Goal: Task Accomplishment & Management: Complete application form

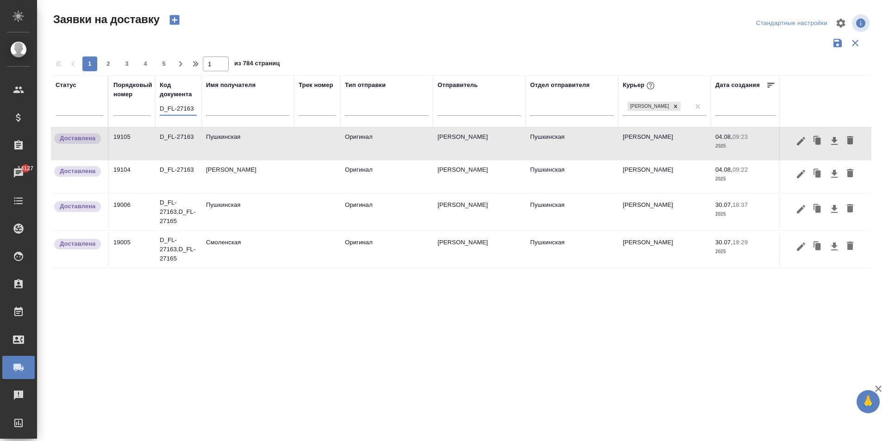
drag, startPoint x: 136, startPoint y: 103, endPoint x: 105, endPoint y: 106, distance: 31.6
click at [119, 102] on tr "Статус Порядковый номер Код документа D_FL-27163 Имя получателя Трек номер Тип …" at bounding box center [531, 101] width 961 height 52
click at [178, 109] on input "63" at bounding box center [178, 110] width 37 height 12
type input "6"
click at [229, 115] on input "text" at bounding box center [247, 110] width 83 height 12
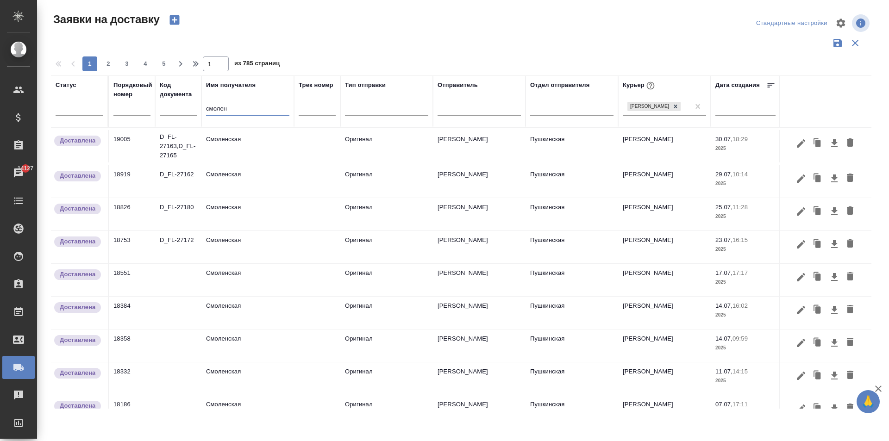
type input "смолен"
click at [241, 162] on td "Смоленская" at bounding box center [247, 146] width 93 height 32
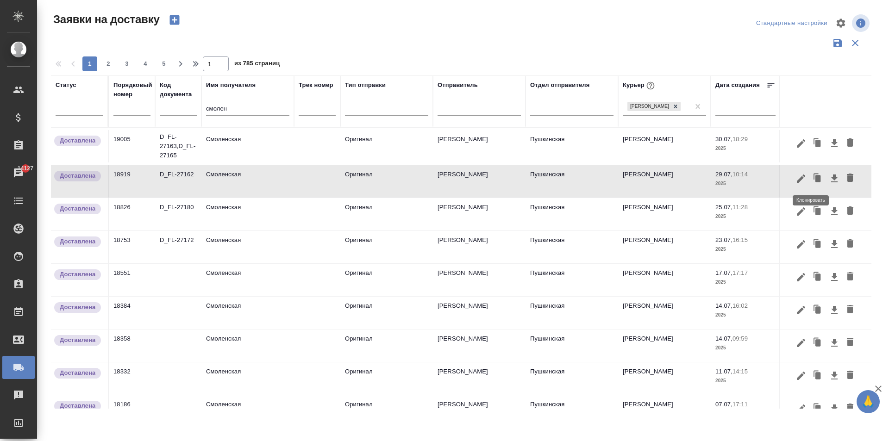
click at [811, 182] on icon "button" at bounding box center [817, 178] width 13 height 13
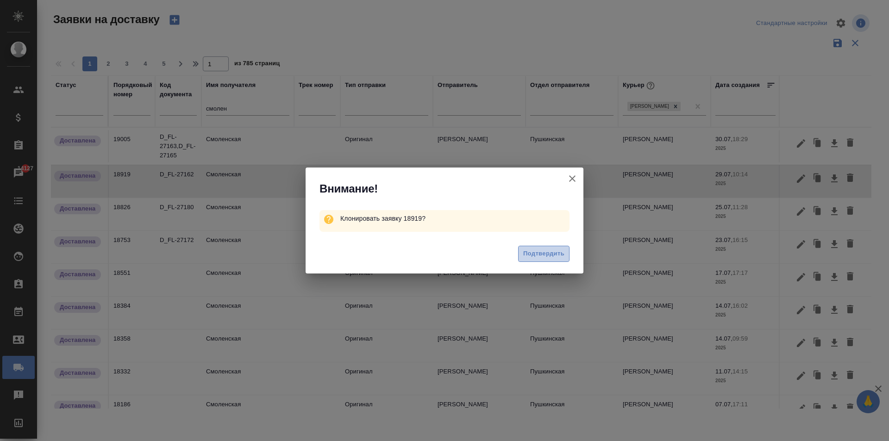
click at [548, 256] on span "Подтвердить" at bounding box center [543, 254] width 41 height 11
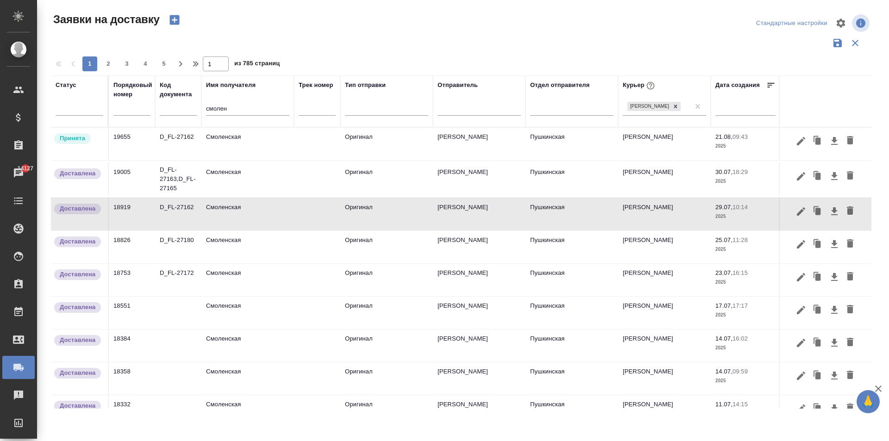
click at [231, 141] on td "Смоленская" at bounding box center [247, 144] width 93 height 32
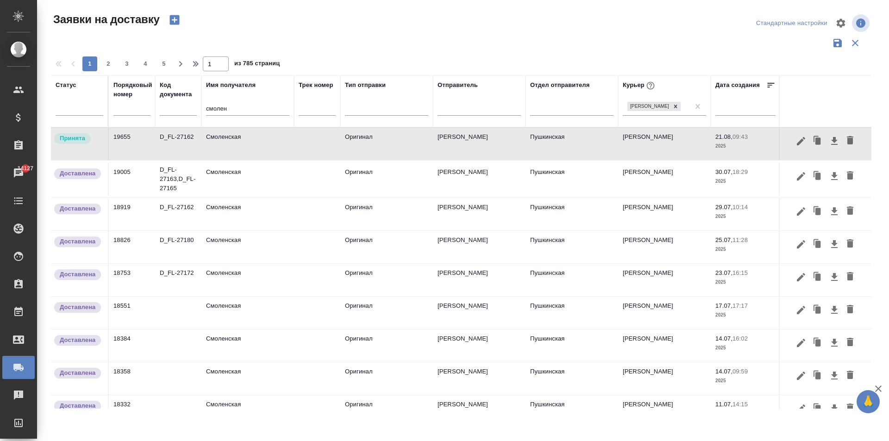
click at [231, 141] on td "Смоленская" at bounding box center [247, 144] width 93 height 32
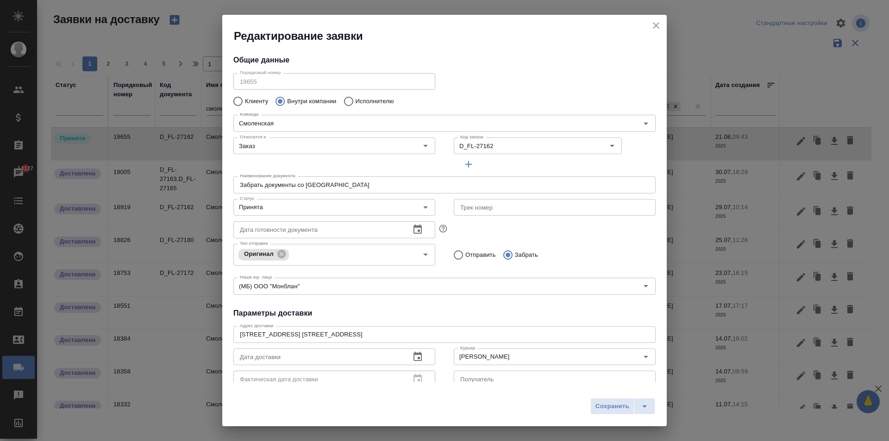
type input "Пушкинская"
type input "[PERSON_NAME]"
click at [496, 151] on input "D_FL-27162" at bounding box center [515, 145] width 118 height 11
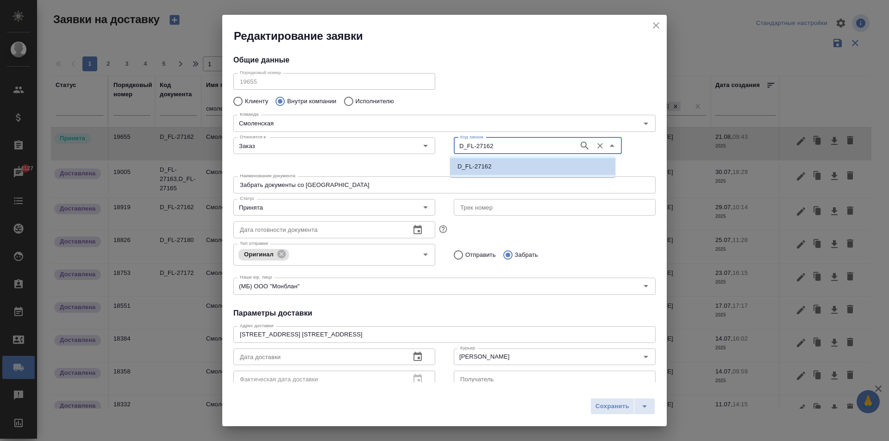
paste input "Acron-76"
type input "D_Acron-76"
click at [480, 168] on p "D_Acron-76" at bounding box center [473, 166] width 33 height 9
type input "D_Acron-76"
type input "(AU) Общество с ограниченной ответственностью "АЛС""
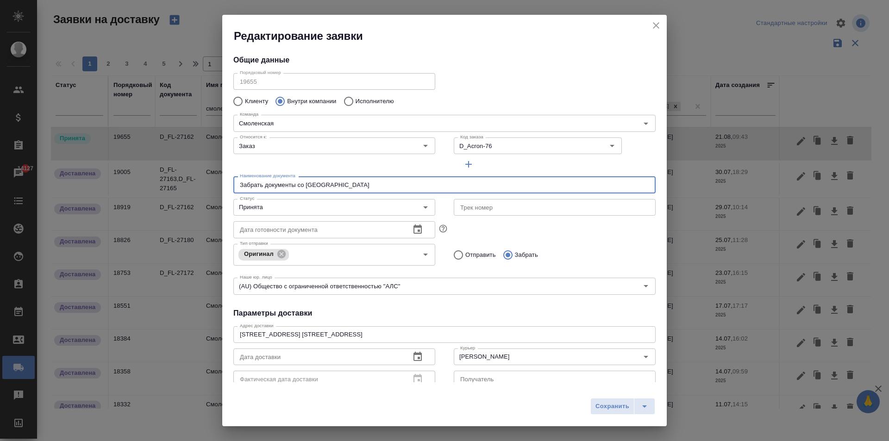
drag, startPoint x: 353, startPoint y: 188, endPoint x: 90, endPoint y: 182, distance: 263.0
click at [90, 182] on div "Редактирование заявки Общие данные Порядковый номер 19655 Порядковый номер Клие…" at bounding box center [444, 220] width 889 height 441
type input "З"
type input "П"
type input "Документы для легализации"
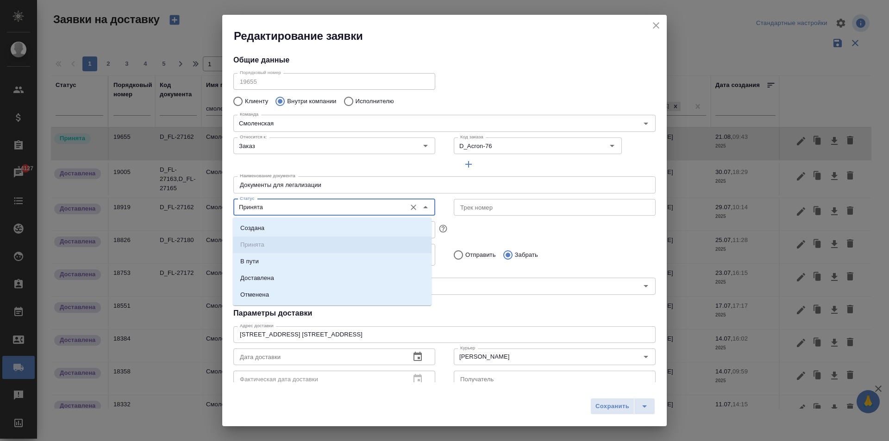
click at [301, 202] on input "Принята" at bounding box center [318, 207] width 165 height 11
click at [279, 230] on li "Создана" at bounding box center [332, 228] width 199 height 17
type input "Создана"
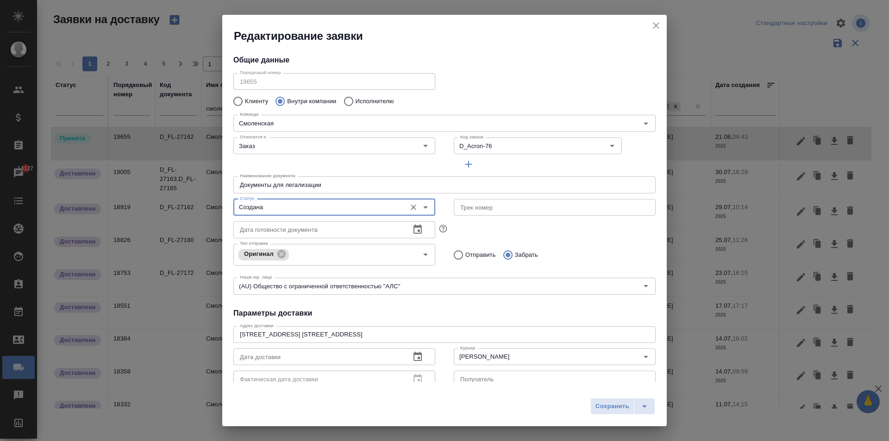
scroll to position [126, 0]
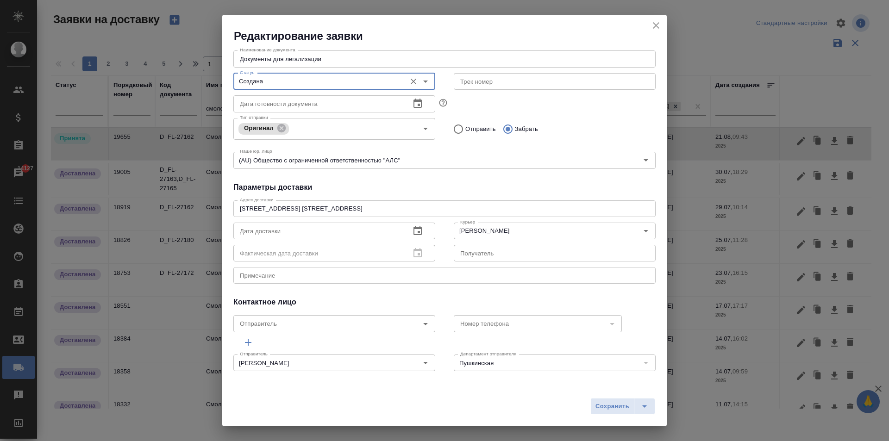
click at [412, 231] on icon "button" at bounding box center [417, 230] width 11 height 11
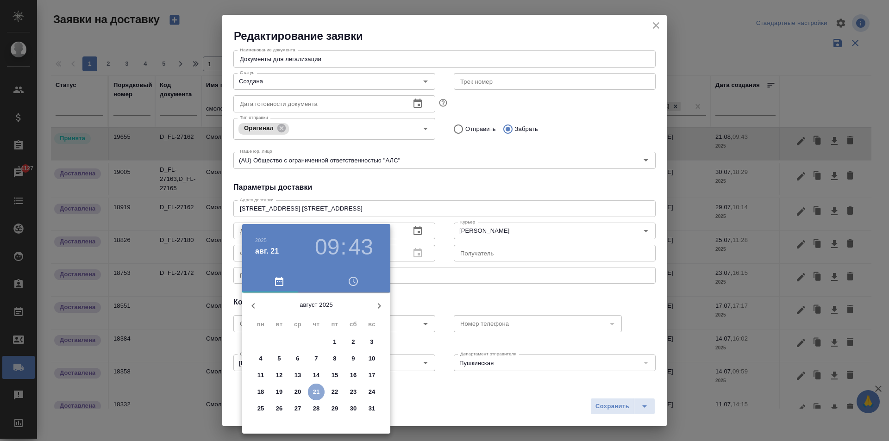
click at [322, 386] on button "21" at bounding box center [316, 392] width 17 height 17
type input "[DATE] 09:43"
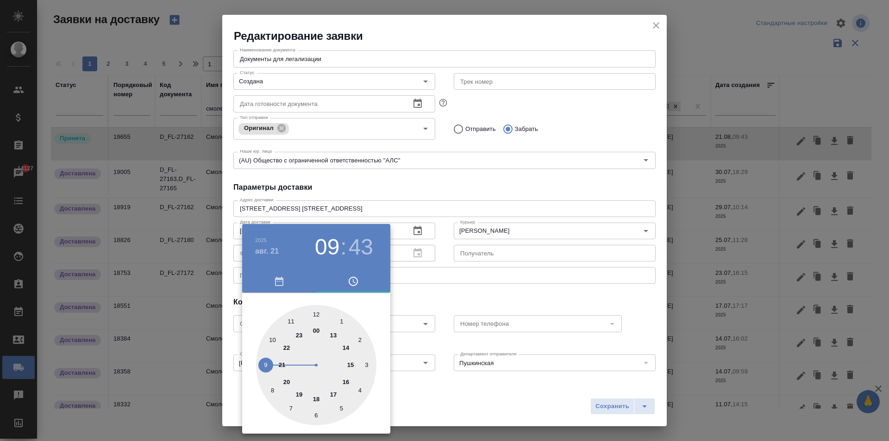
click at [471, 194] on div at bounding box center [444, 220] width 889 height 441
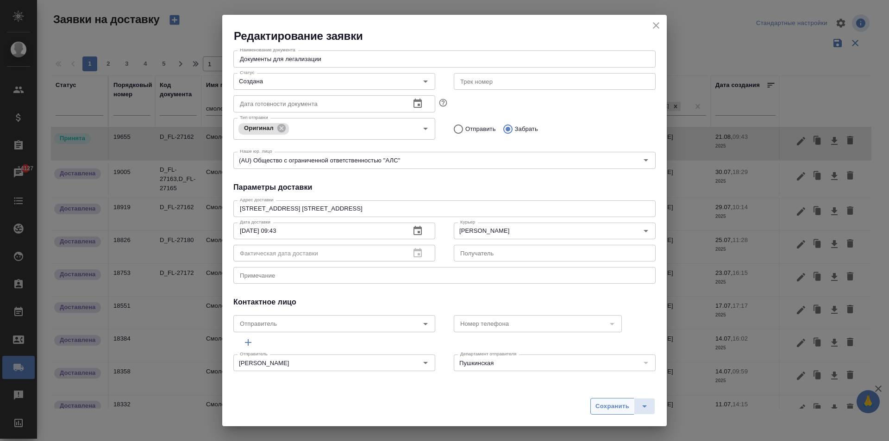
click at [614, 408] on span "Сохранить" at bounding box center [612, 406] width 34 height 11
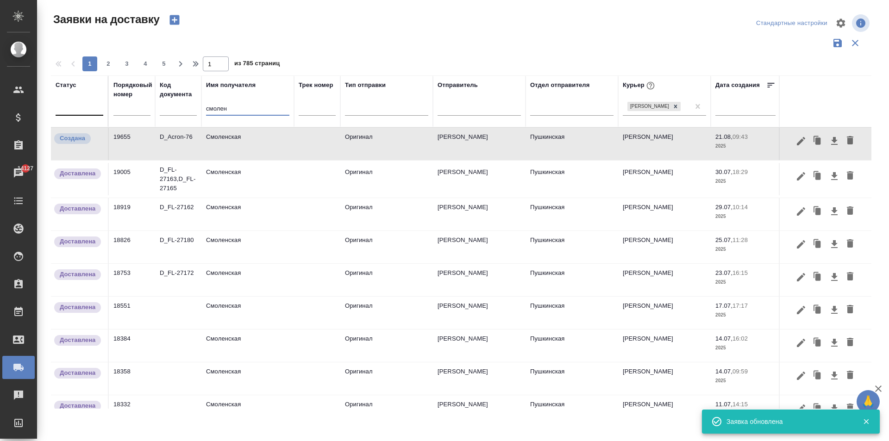
drag, startPoint x: 240, startPoint y: 111, endPoint x: 85, endPoint y: 106, distance: 155.2
click at [84, 106] on tr "Статус Порядковый номер Код документа Имя получателя смолен Трек номер Тип отпр…" at bounding box center [531, 101] width 961 height 52
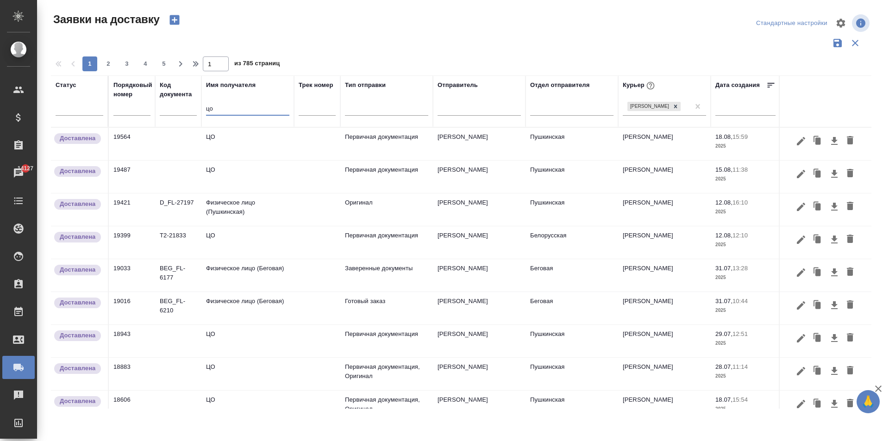
click at [219, 142] on td "ЦО" at bounding box center [247, 144] width 93 height 32
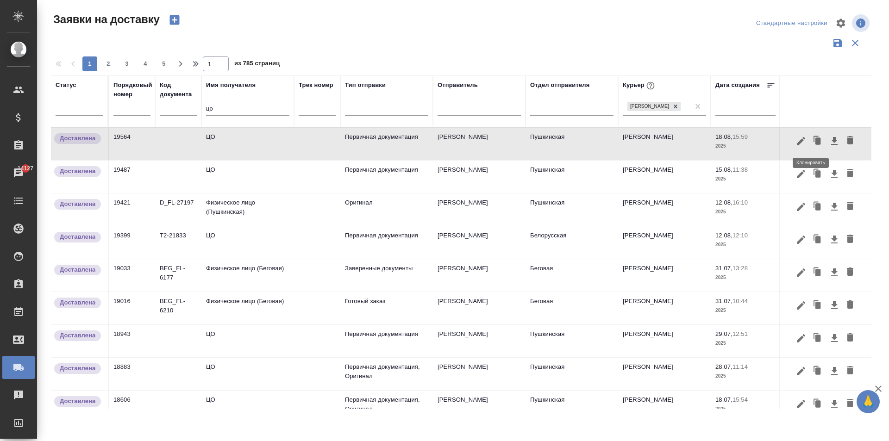
click at [815, 139] on icon "button" at bounding box center [818, 140] width 6 height 7
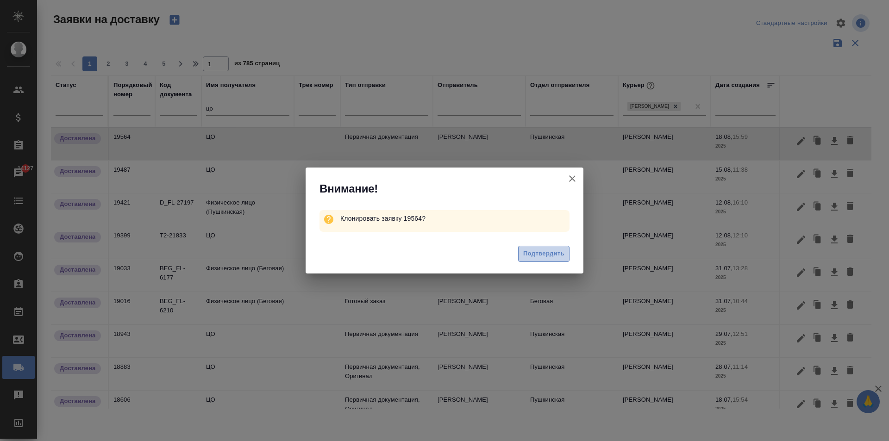
click at [535, 257] on span "Подтвердить" at bounding box center [543, 254] width 41 height 11
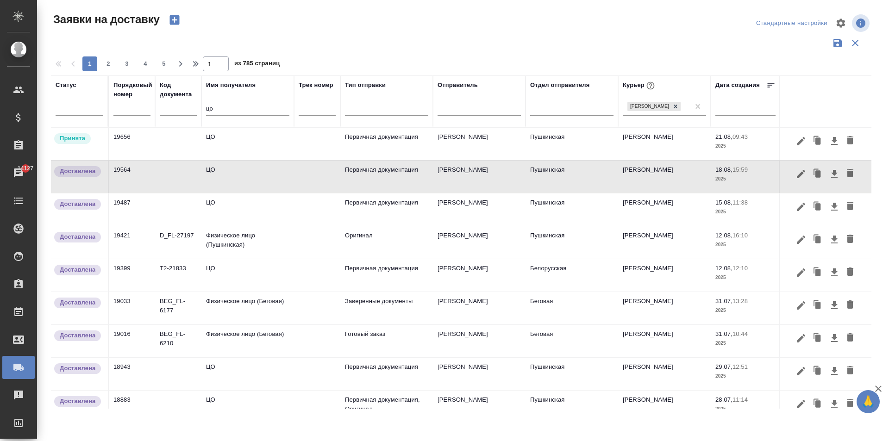
click at [225, 105] on div "цо" at bounding box center [247, 110] width 83 height 23
drag, startPoint x: 223, startPoint y: 109, endPoint x: 158, endPoint y: 113, distance: 65.0
click at [167, 113] on tr "Статус Порядковый номер Код документа Имя получателя цо Трек номер Тип отправки…" at bounding box center [531, 101] width 961 height 52
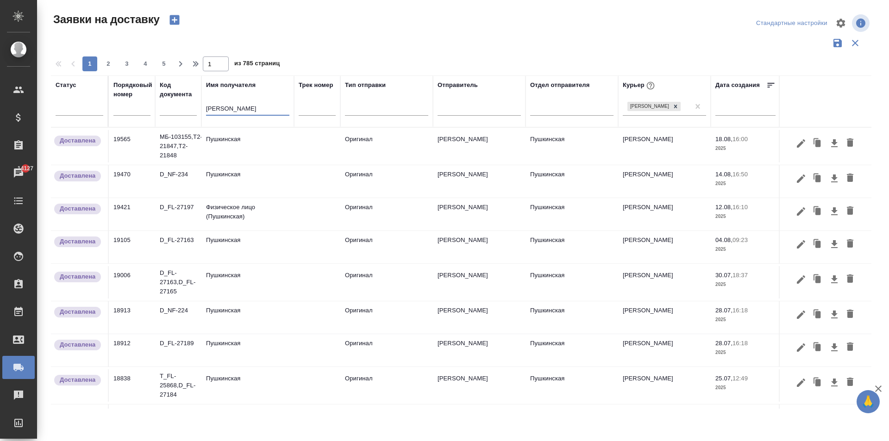
type input "[PERSON_NAME]"
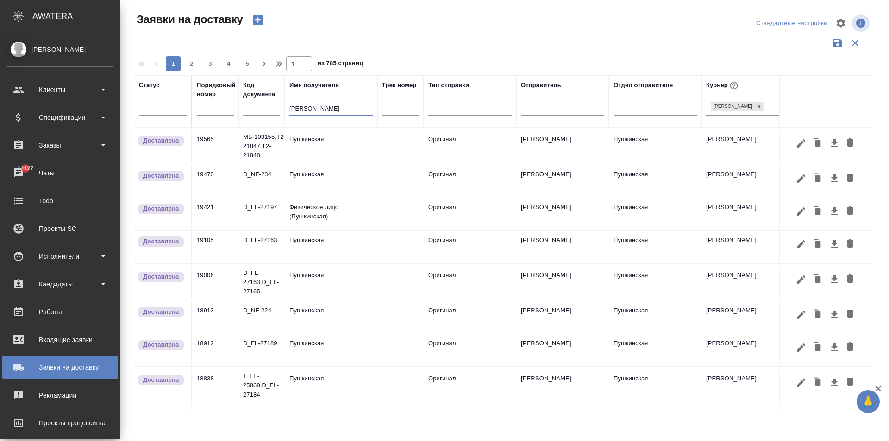
click at [315, 146] on td "Пушкинская" at bounding box center [331, 146] width 93 height 32
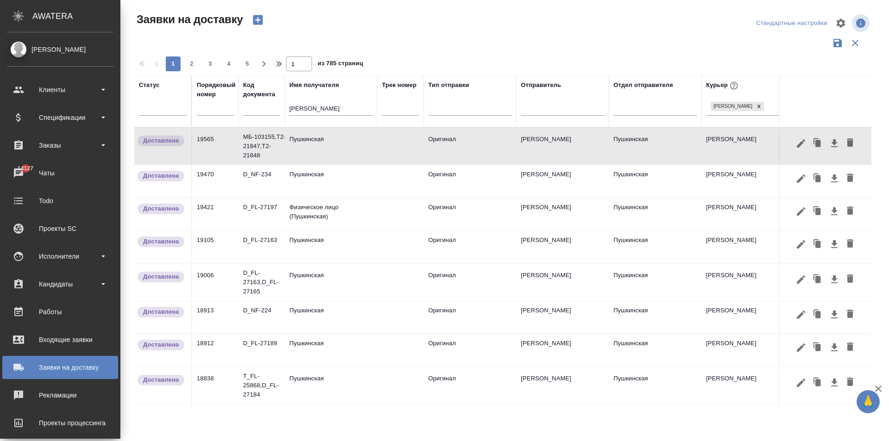
click at [294, 162] on td "Пушкинская" at bounding box center [331, 146] width 93 height 32
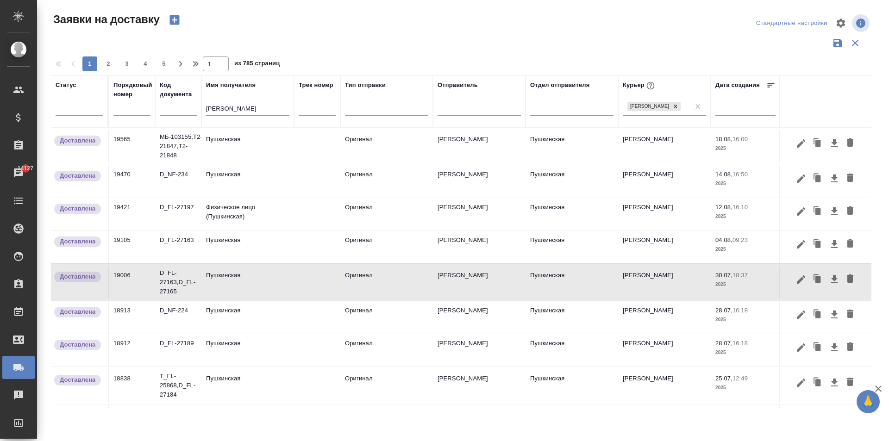
click at [252, 149] on td "Пушкинская" at bounding box center [247, 146] width 93 height 32
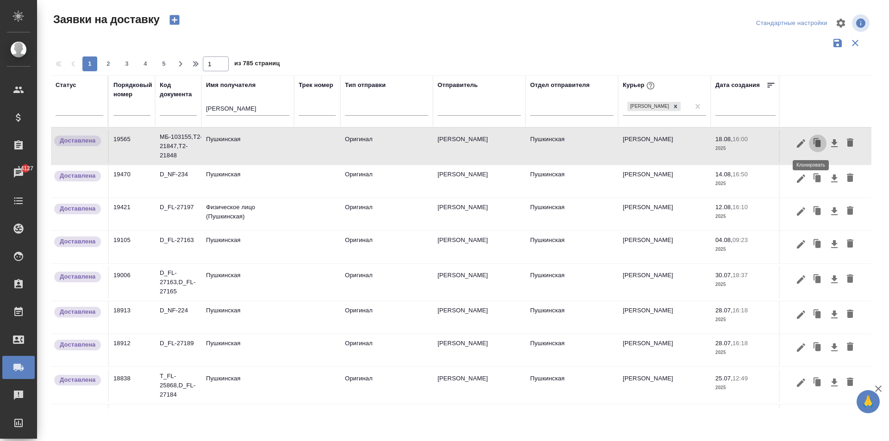
click at [811, 139] on icon "button" at bounding box center [817, 143] width 13 height 13
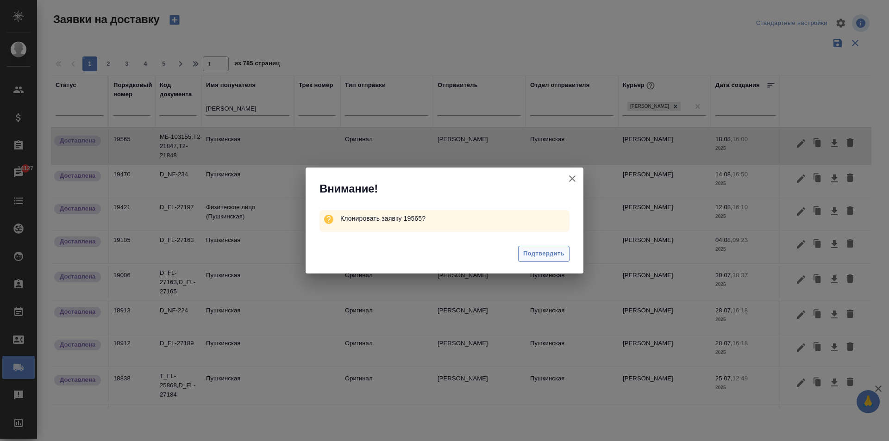
click at [562, 253] on span "Подтвердить" at bounding box center [543, 254] width 41 height 11
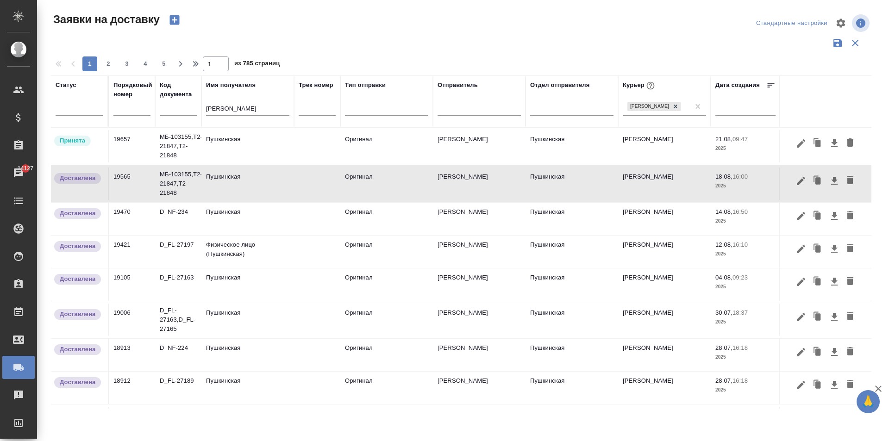
click at [237, 156] on td "Пушкинская" at bounding box center [247, 146] width 93 height 32
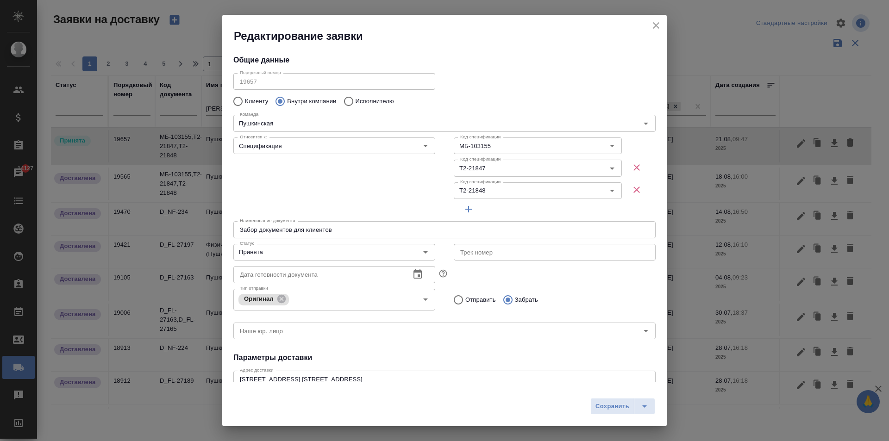
click at [633, 189] on icon "button" at bounding box center [636, 190] width 6 height 6
type input "(AU) Общество с ограниченной ответственностью "АЛС""
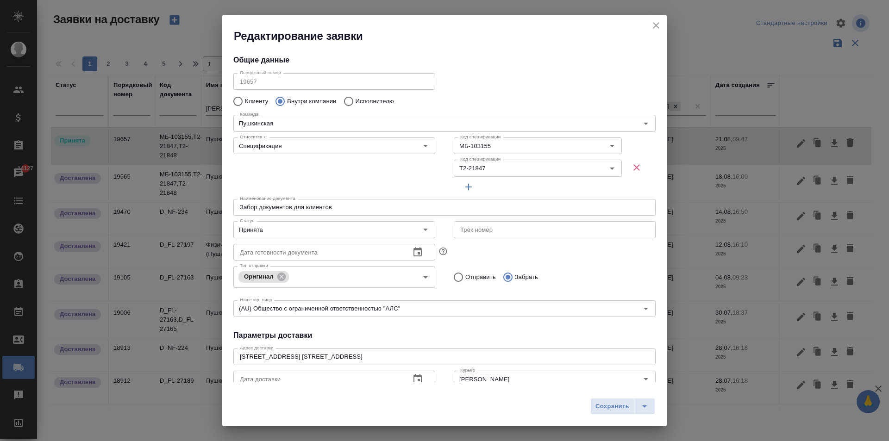
click at [633, 168] on icon "button" at bounding box center [636, 167] width 6 height 6
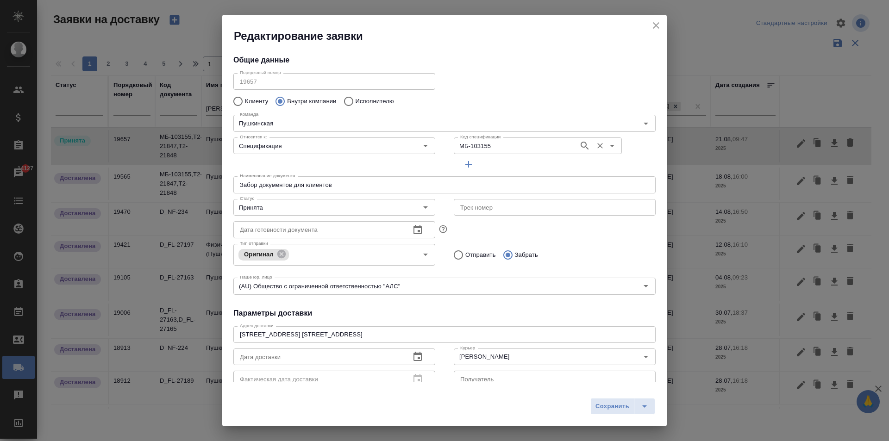
click at [595, 144] on icon "Очистить" at bounding box center [599, 145] width 9 height 9
click at [287, 145] on input "Спецификация" at bounding box center [318, 145] width 165 height 11
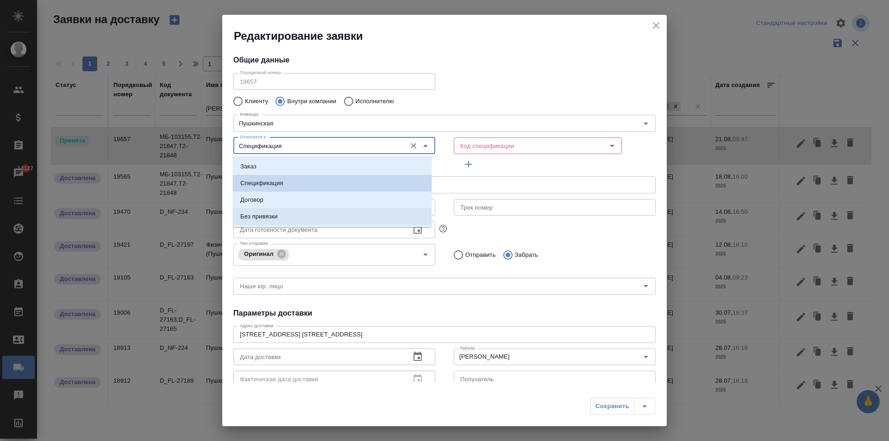
click at [264, 219] on p "Без привязки" at bounding box center [258, 216] width 37 height 9
type input "Без привязки"
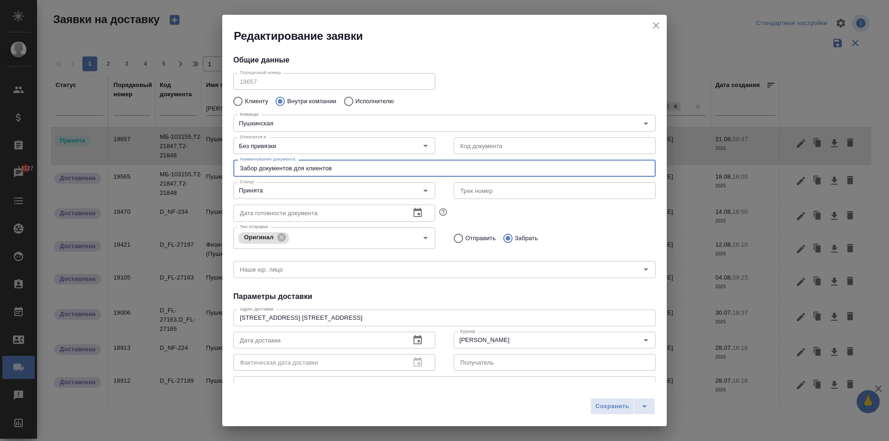
drag, startPoint x: 343, startPoint y: 166, endPoint x: 93, endPoint y: 162, distance: 250.5
click at [93, 162] on div "Редактирование заявки Общие данные Порядковый номер 19657 Порядковый номер Клие…" at bounding box center [444, 220] width 889 height 441
type input "Забор договора Вектрус"
click at [412, 339] on icon "button" at bounding box center [417, 340] width 11 height 11
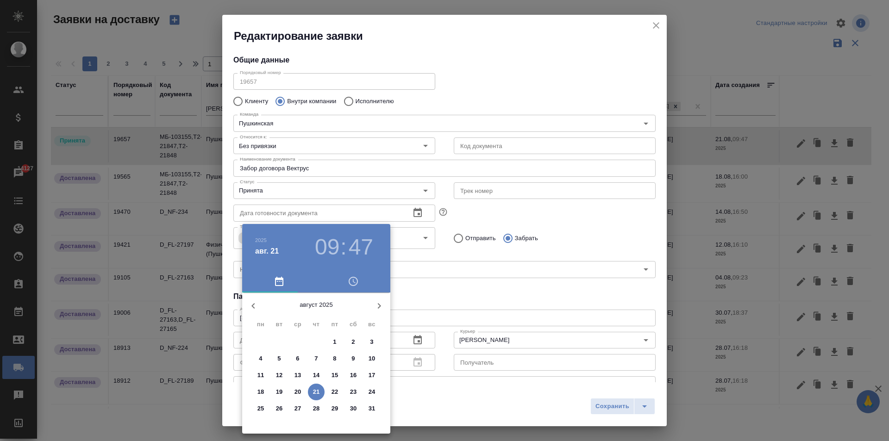
click at [314, 393] on p "21" at bounding box center [316, 391] width 7 height 9
type input "[DATE] 09:47"
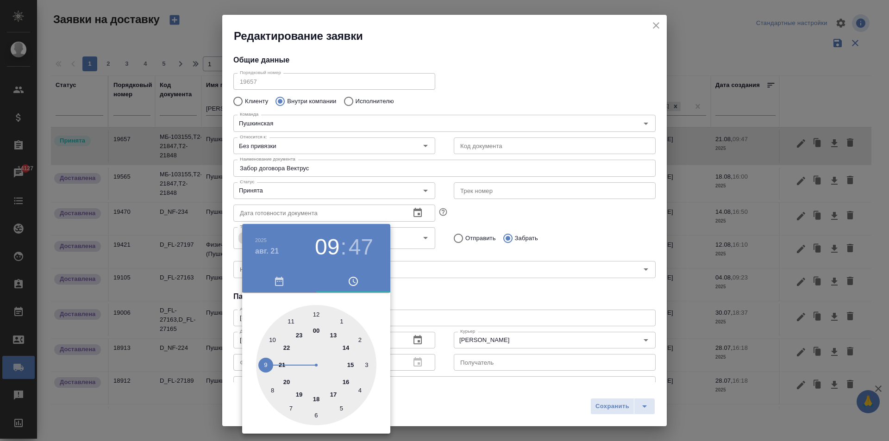
click at [573, 281] on div at bounding box center [444, 220] width 889 height 441
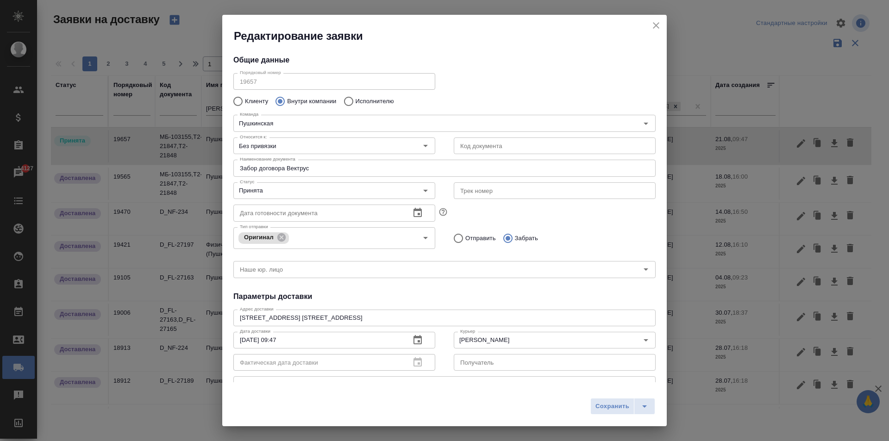
click at [604, 408] on span "Сохранить" at bounding box center [612, 406] width 34 height 11
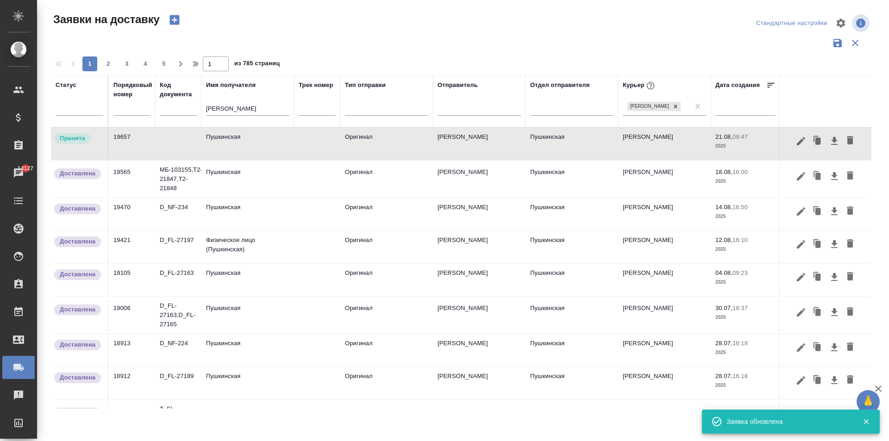
click at [225, 145] on td "Пушкинская" at bounding box center [247, 144] width 93 height 32
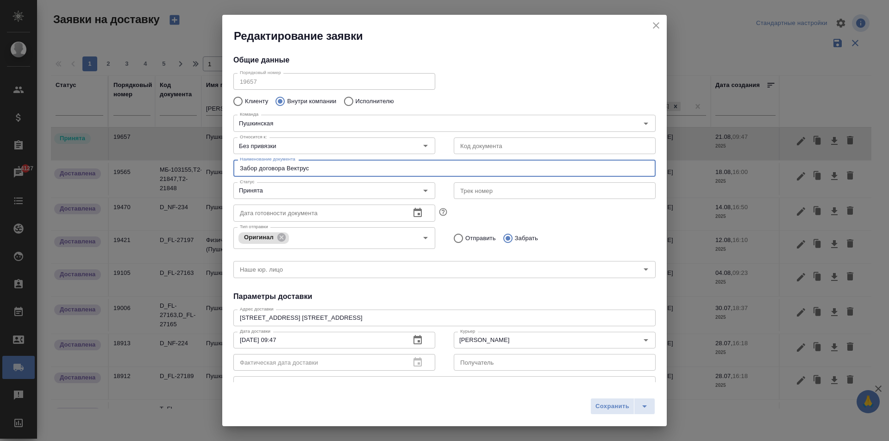
drag, startPoint x: 303, startPoint y: 171, endPoint x: 168, endPoint y: 170, distance: 135.2
click at [168, 170] on div "Редактирование заявки Общие данные Порядковый номер 19657 Порядковый номер Клие…" at bounding box center [444, 220] width 889 height 441
click at [275, 167] on input "Забор договора Вектрус" at bounding box center [444, 168] width 422 height 17
drag, startPoint x: 263, startPoint y: 169, endPoint x: 133, endPoint y: 165, distance: 130.2
click at [133, 165] on div "Редактирование заявки Общие данные Порядковый номер 19657 Порядковый номер Клие…" at bounding box center [444, 220] width 889 height 441
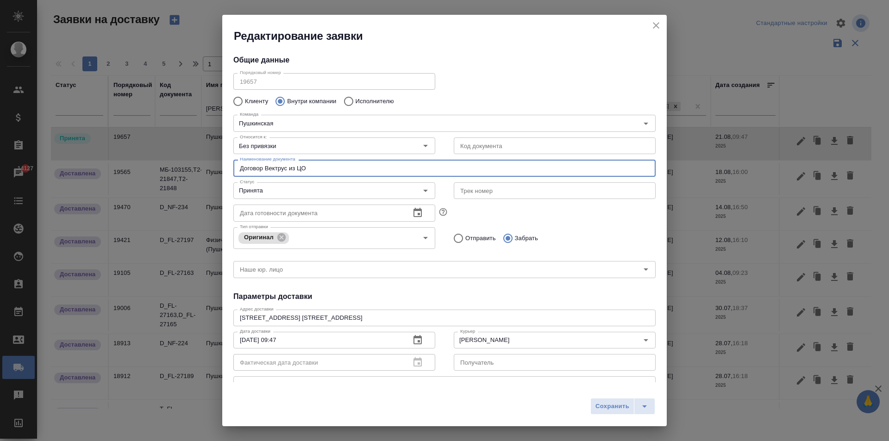
type input "Договор Вектрус из ЦО"
click at [456, 233] on input "Отправить" at bounding box center [457, 238] width 17 height 19
radio input "true"
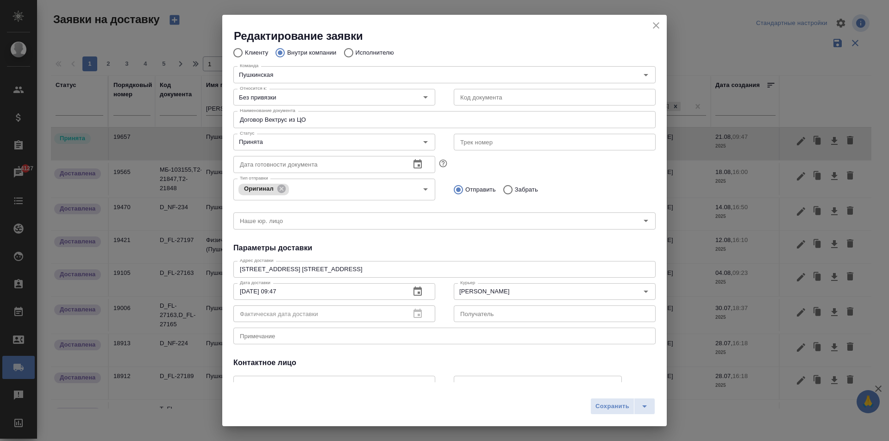
scroll to position [109, 0]
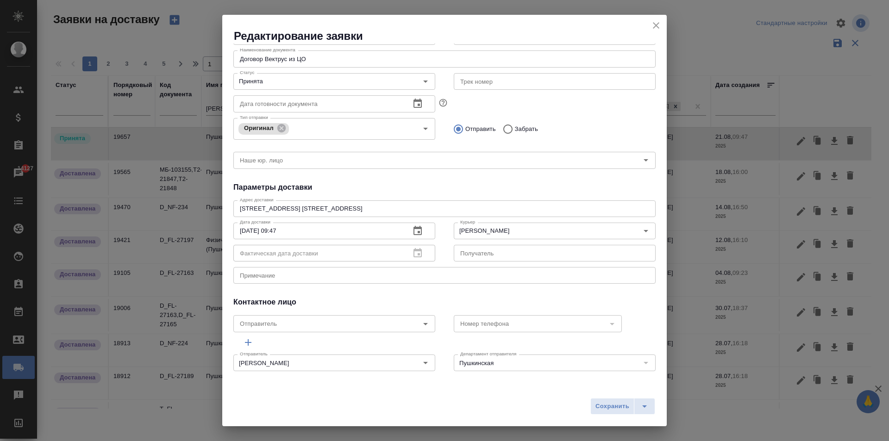
click at [593, 407] on button "Сохранить" at bounding box center [612, 406] width 44 height 17
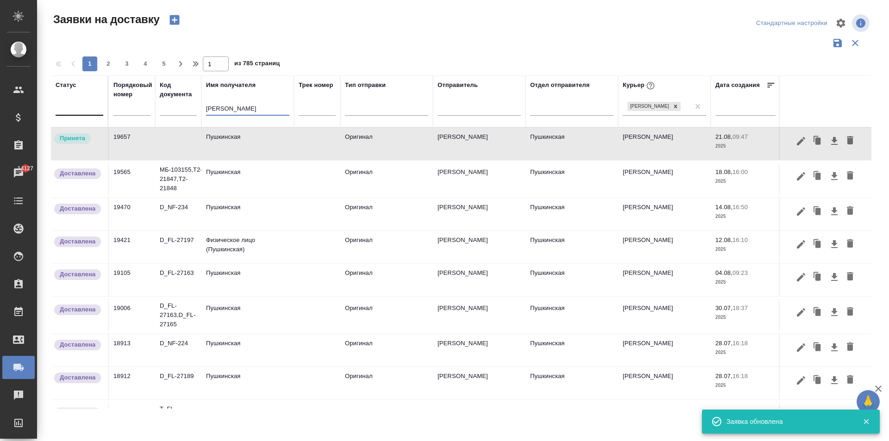
drag, startPoint x: 232, startPoint y: 110, endPoint x: 99, endPoint y: 107, distance: 132.9
click at [85, 102] on tr "Статус Порядковый номер Код документа Имя получателя [PERSON_NAME] Трек номер Т…" at bounding box center [531, 101] width 961 height 52
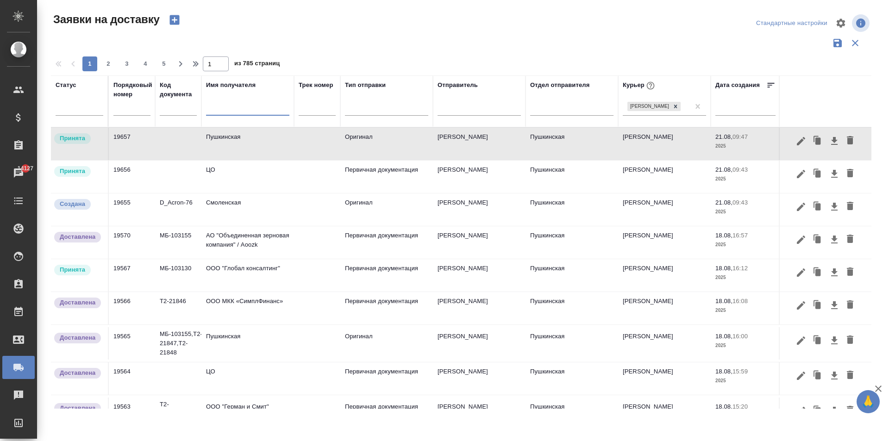
click at [244, 160] on td "ЦО" at bounding box center [247, 144] width 93 height 32
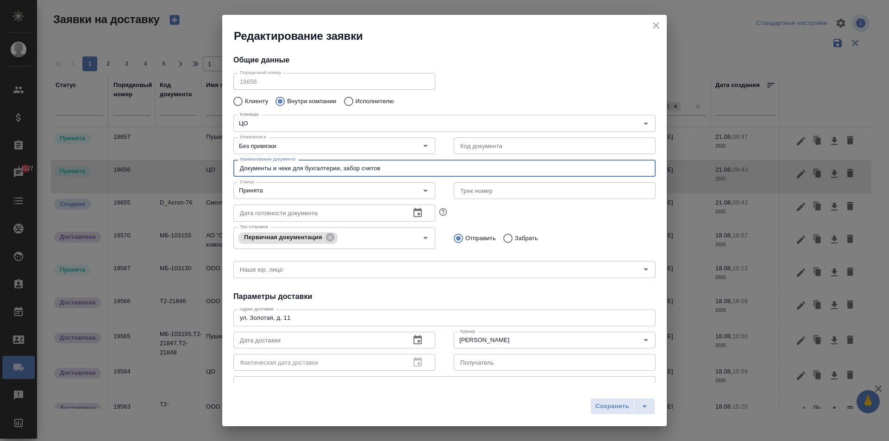
drag, startPoint x: 382, startPoint y: 166, endPoint x: 54, endPoint y: 146, distance: 329.3
click at [49, 143] on div "Редактирование заявки Общие данные Порядковый номер 19656 Порядковый номер Клие…" at bounding box center [444, 220] width 889 height 441
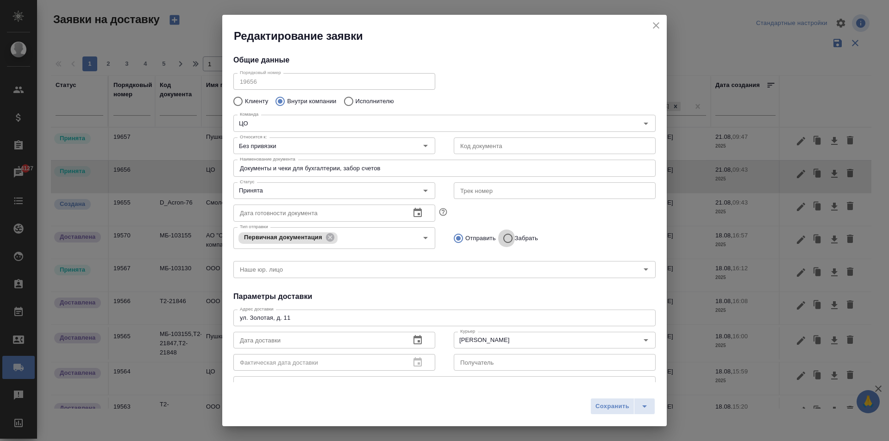
click at [504, 238] on input "Забрать" at bounding box center [506, 238] width 17 height 19
radio input "true"
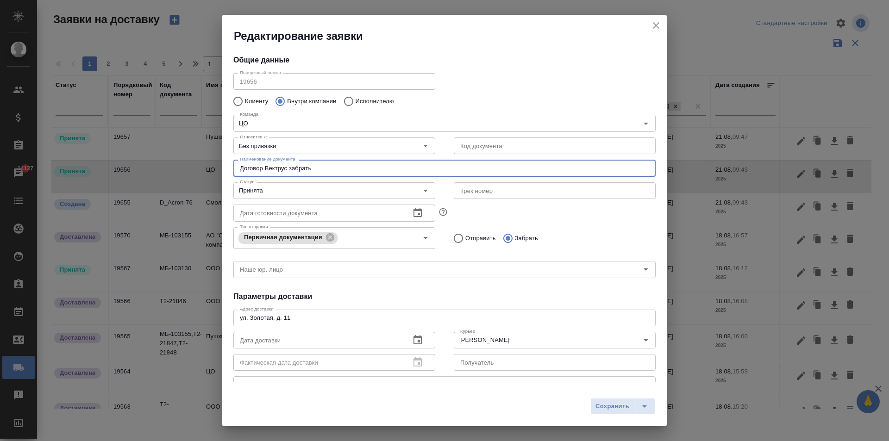
type input "Договор Вектрус забрать"
click at [413, 342] on icon "button" at bounding box center [417, 340] width 11 height 11
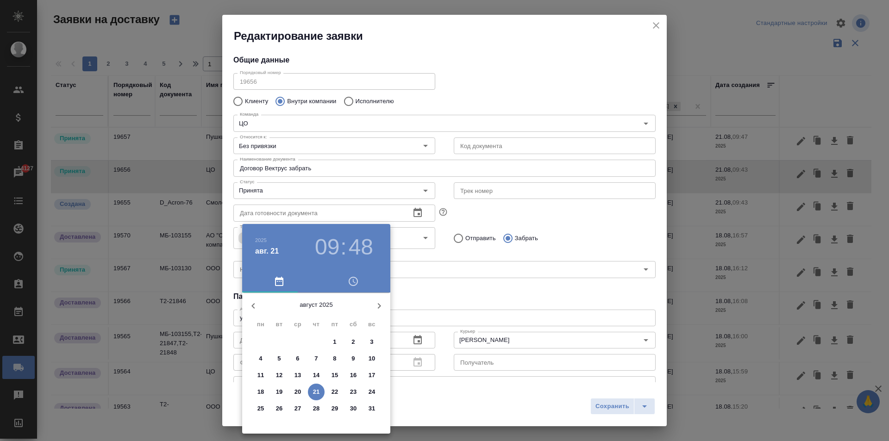
click at [313, 394] on p "21" at bounding box center [316, 391] width 7 height 9
type input "[DATE] 09:48"
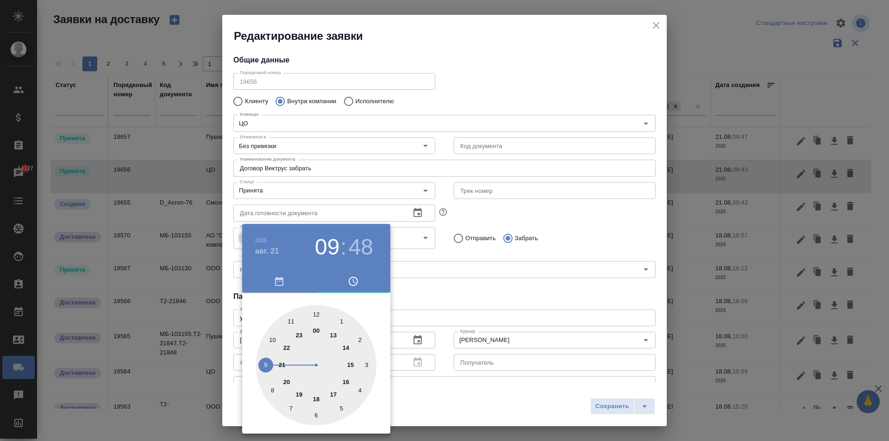
click at [432, 267] on div at bounding box center [444, 220] width 889 height 441
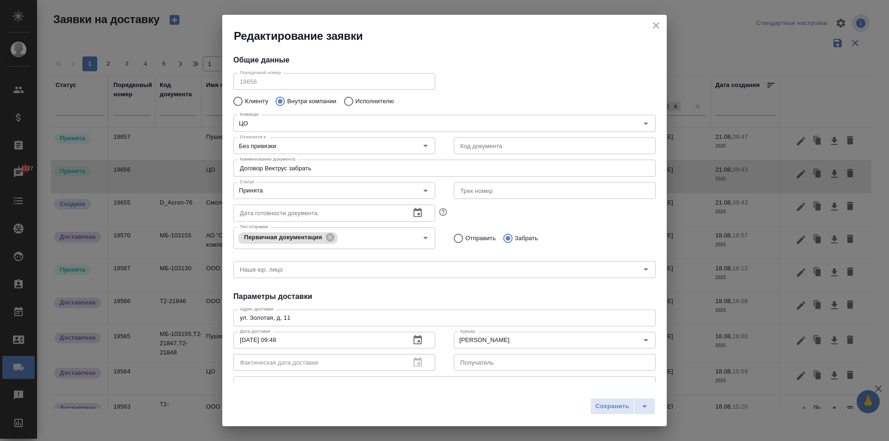
click at [600, 412] on button "Сохранить" at bounding box center [612, 406] width 44 height 17
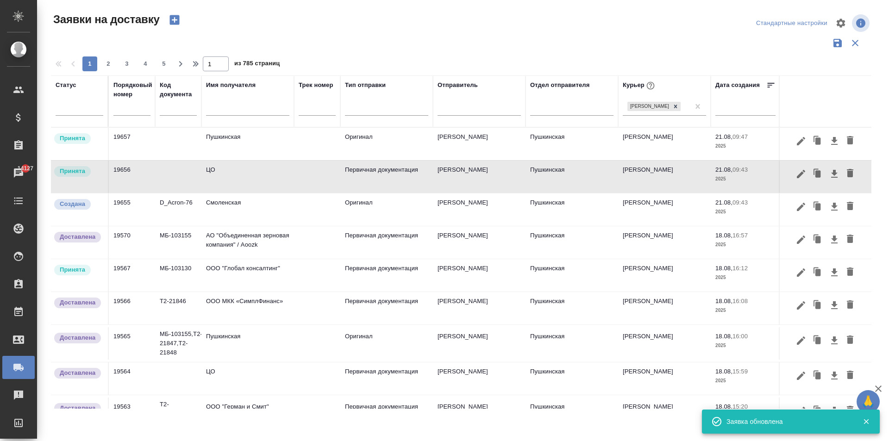
click at [237, 160] on td "Смоленская" at bounding box center [247, 144] width 93 height 32
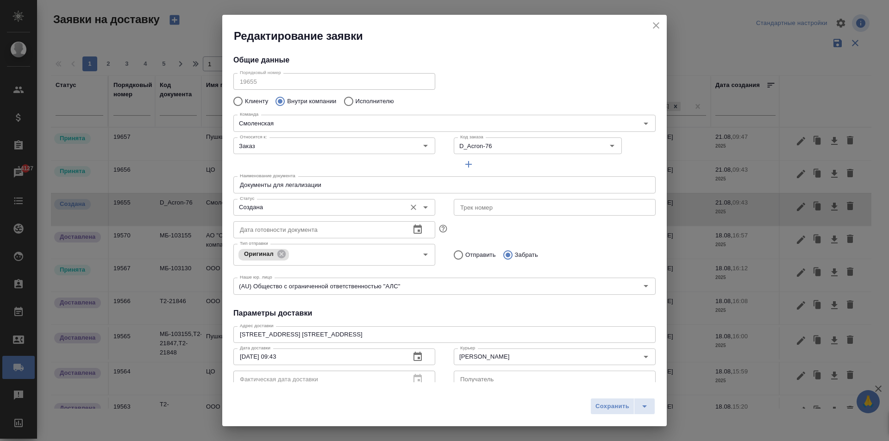
click at [250, 208] on input "Создана" at bounding box center [318, 207] width 165 height 11
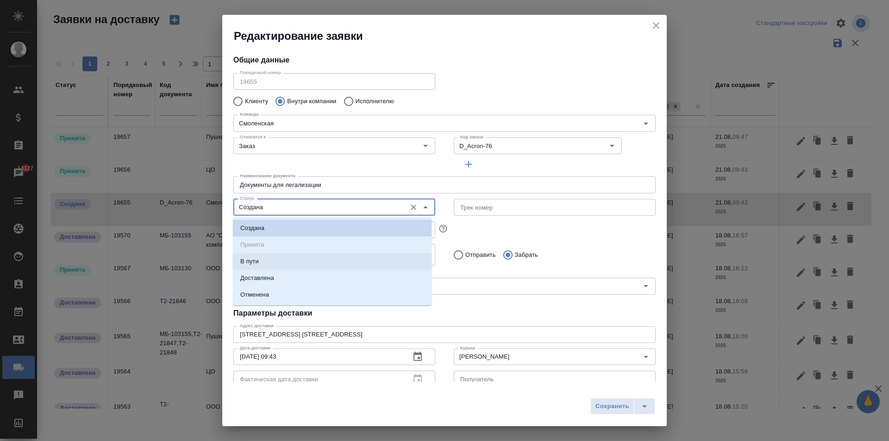
click at [270, 245] on ul "Создана Принята В пути Доставлена Отменена" at bounding box center [332, 268] width 199 height 83
click at [517, 186] on input "Документы для легализации" at bounding box center [444, 184] width 422 height 17
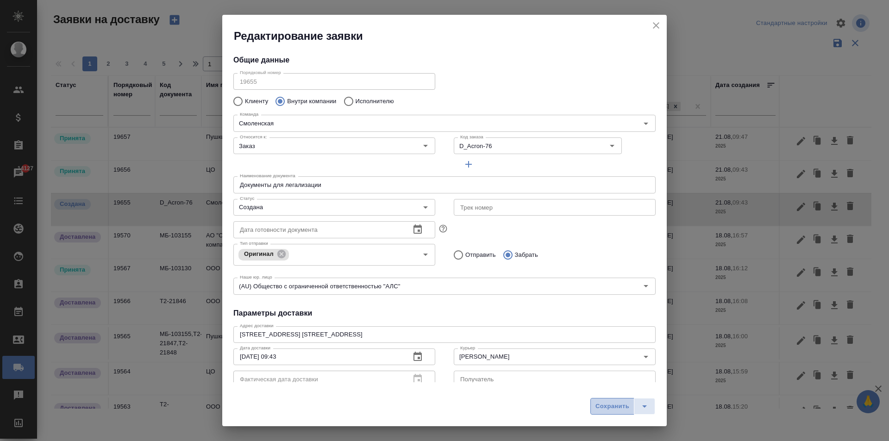
click at [609, 406] on span "Сохранить" at bounding box center [612, 406] width 34 height 11
